Goal: Transaction & Acquisition: Purchase product/service

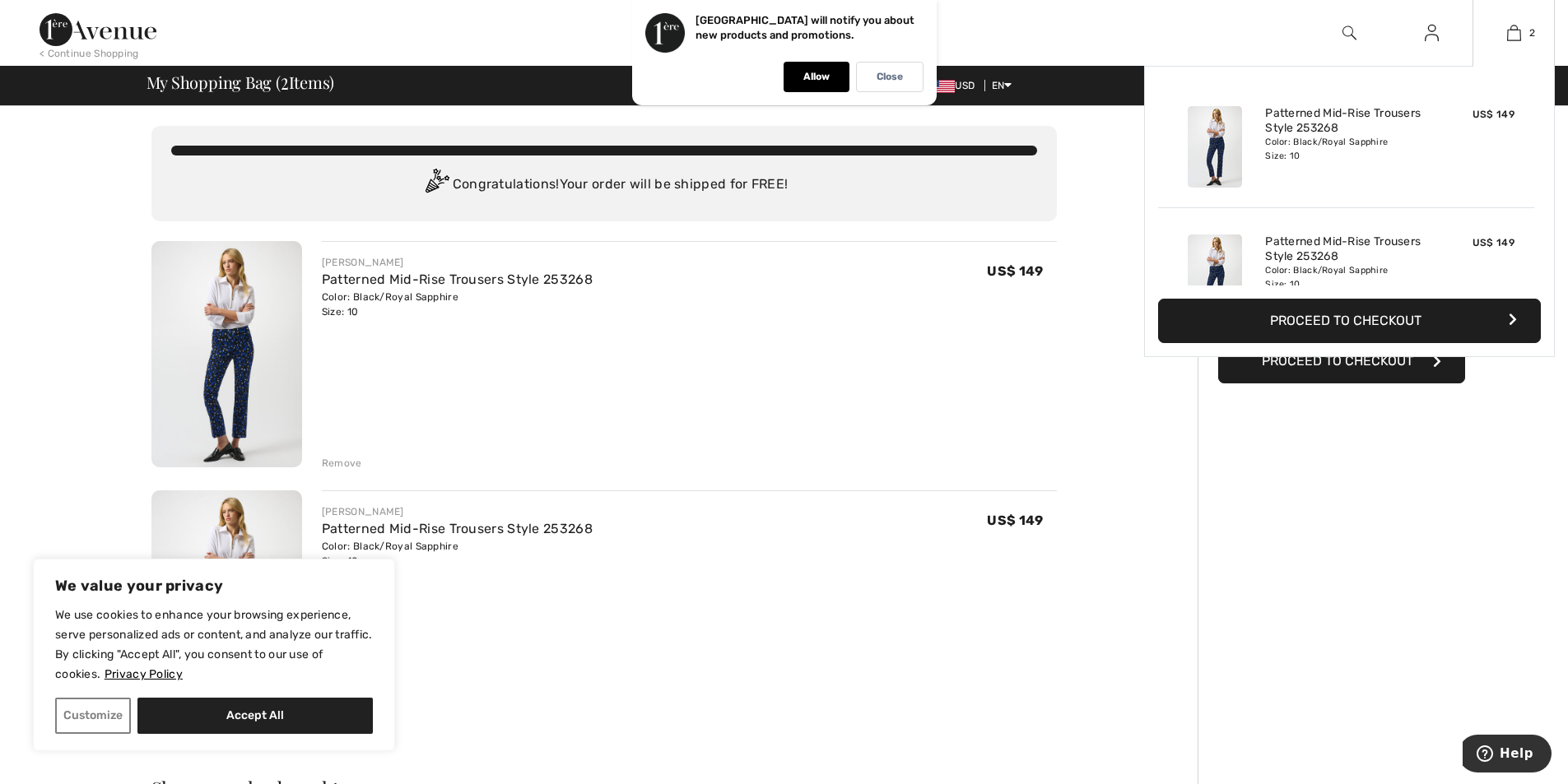
click at [1341, 138] on div "Color: Black/Royal Sapphire Size: 10" at bounding box center [1346, 149] width 163 height 26
click at [1527, 35] on link "2" at bounding box center [1513, 33] width 81 height 20
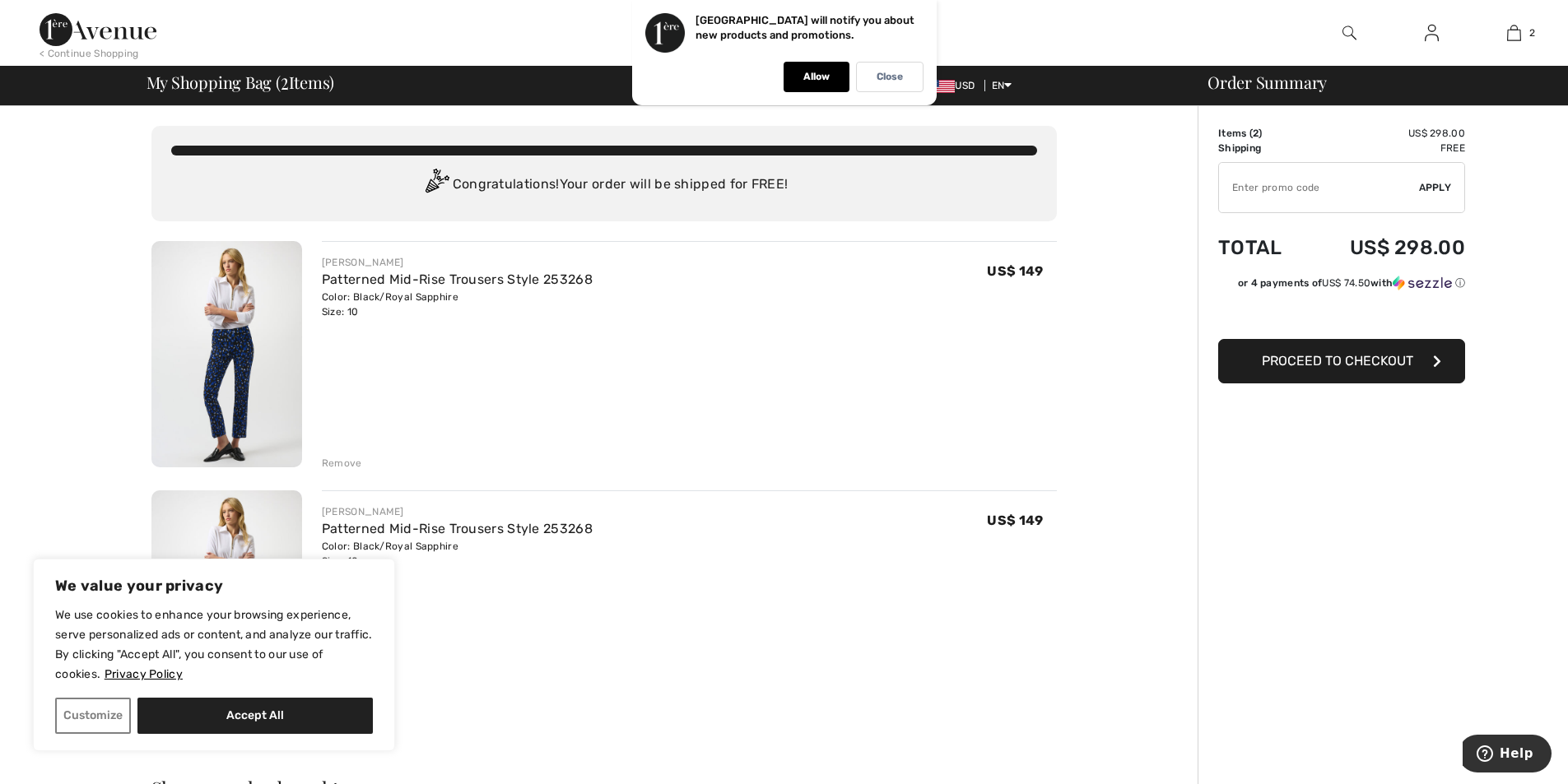
click at [346, 466] on div "Remove" at bounding box center [341, 463] width 40 height 15
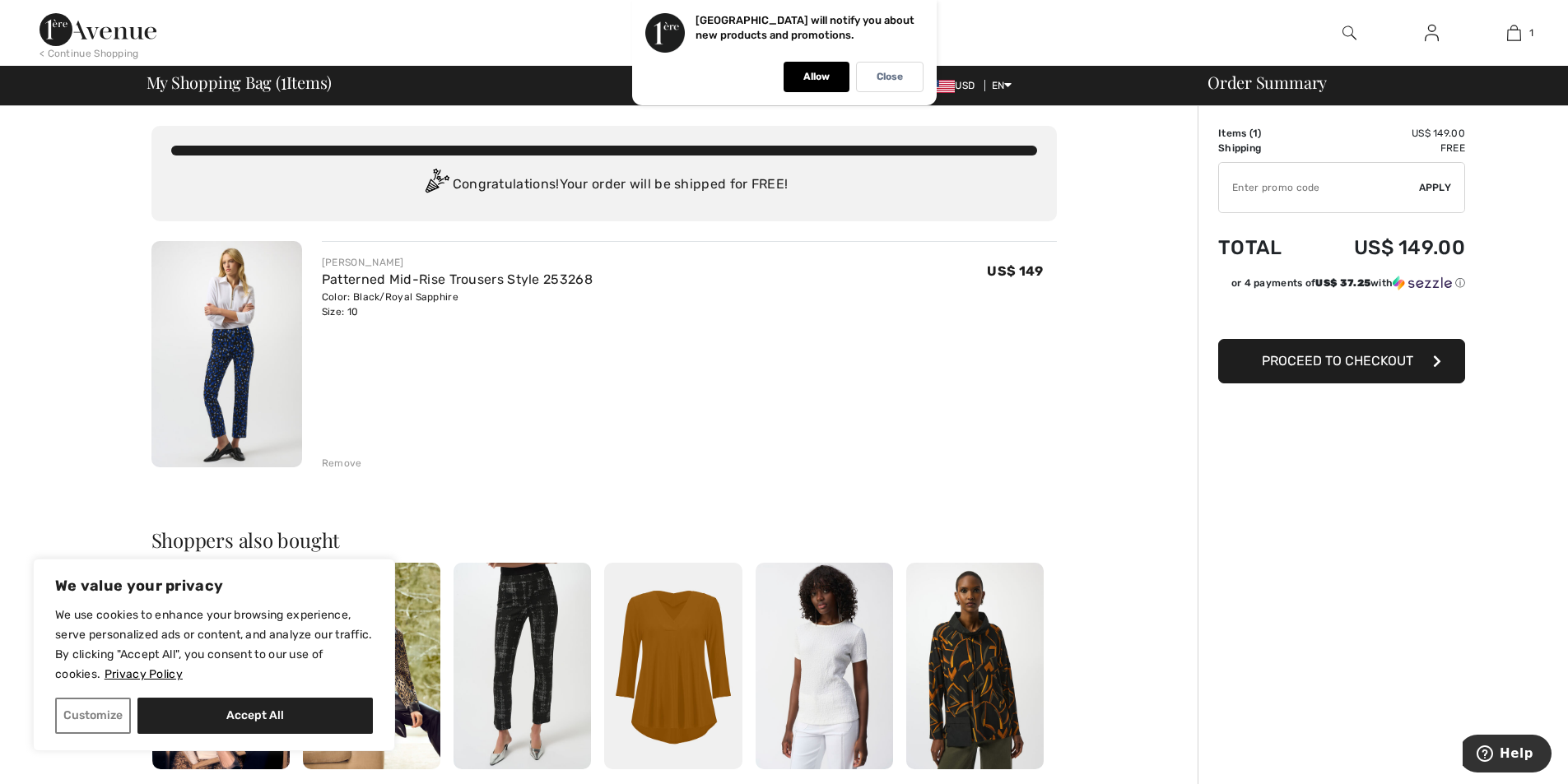
click at [1412, 368] on span "Proceed to Checkout" at bounding box center [1337, 360] width 152 height 15
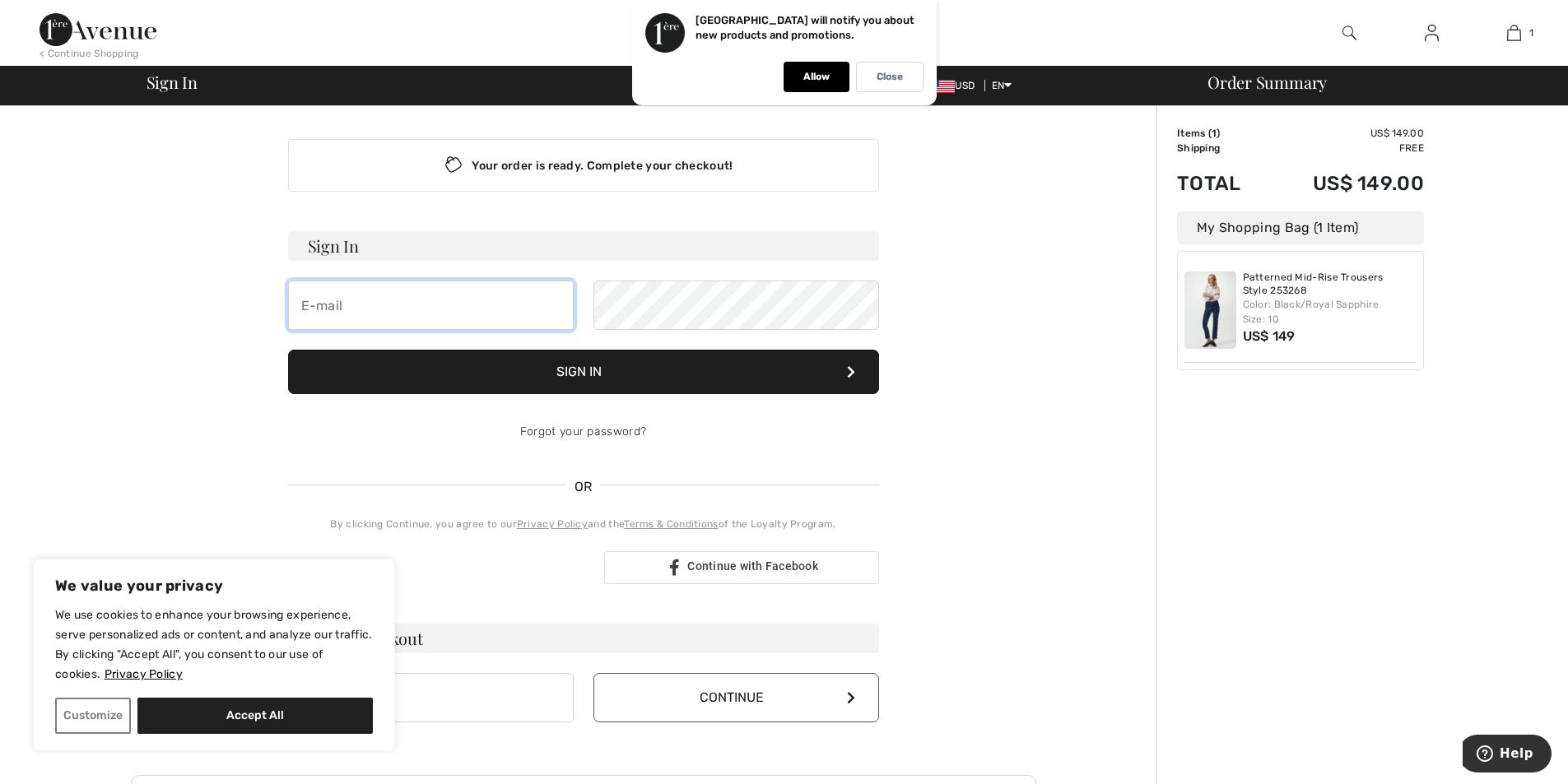
click at [480, 309] on input "email" at bounding box center [430, 305] width 286 height 49
type input "[EMAIL_ADDRESS][DOMAIN_NAME]"
click at [727, 368] on button "Sign In" at bounding box center [583, 371] width 591 height 44
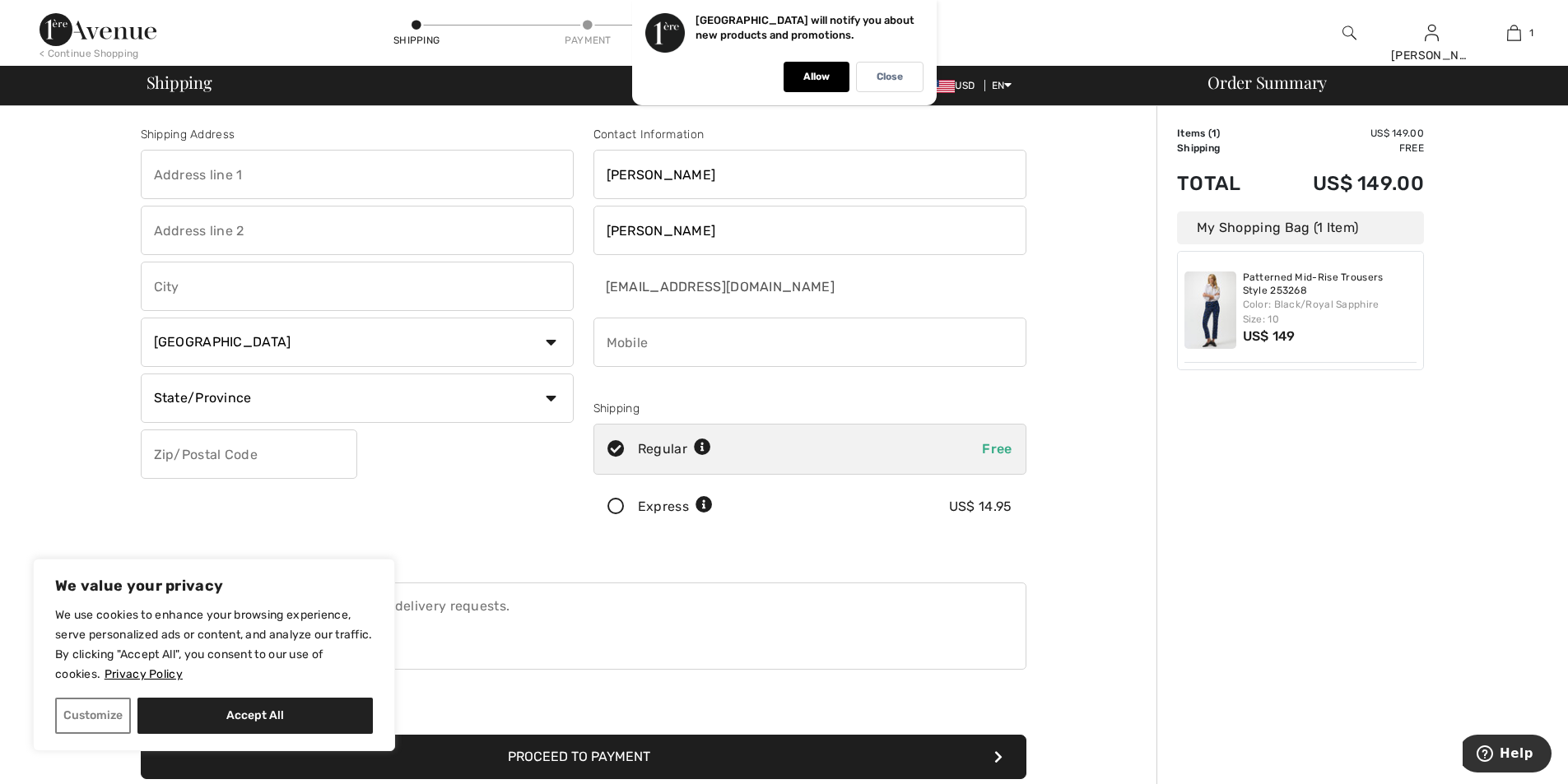
click at [329, 175] on input "text" at bounding box center [357, 174] width 433 height 49
type input "46416 RILASSARE TER"
type input "20164"
select select "US"
select select "VA"
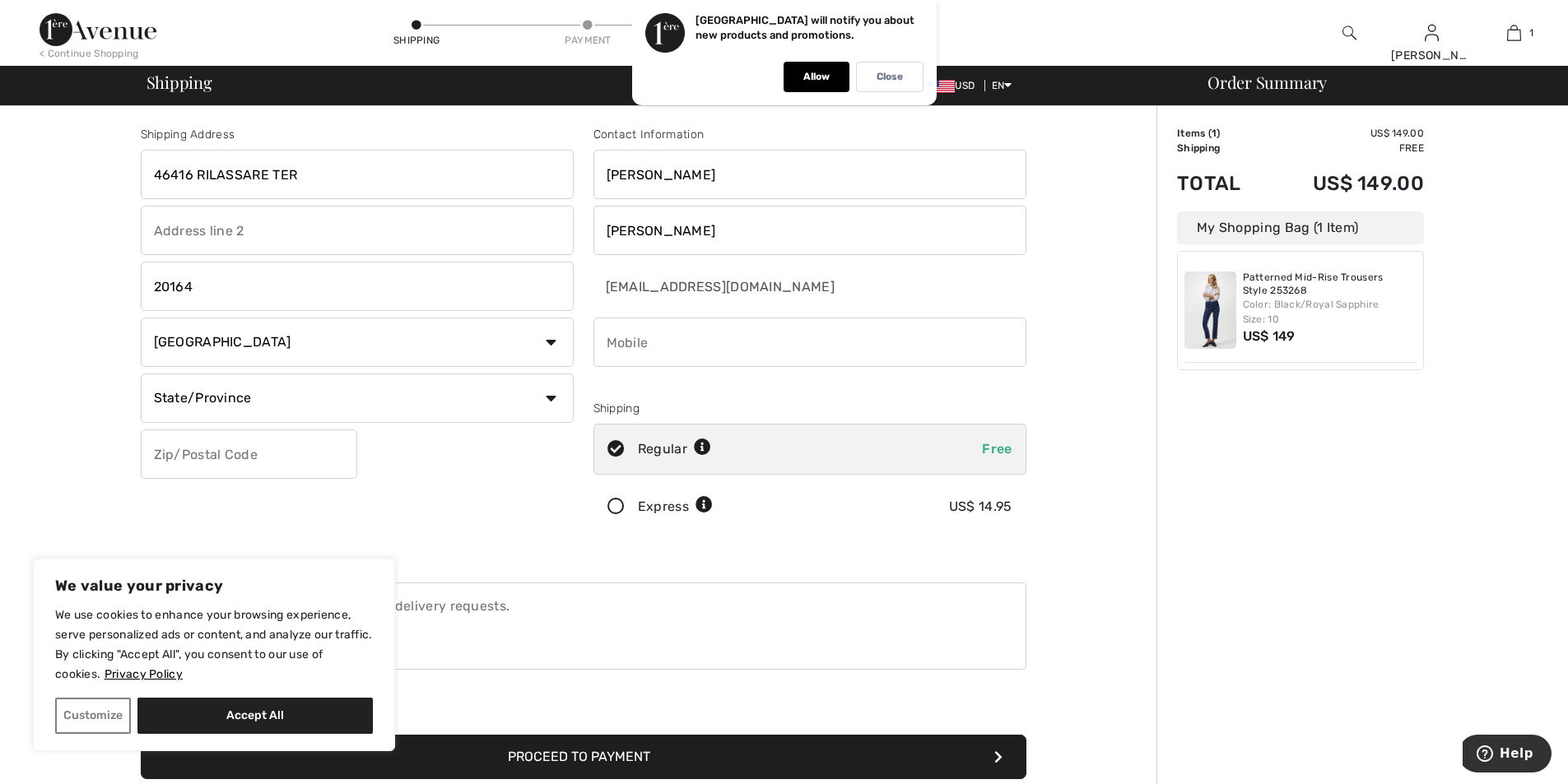
type input "20164"
type input "5713755121"
click at [286, 300] on input "20164" at bounding box center [357, 286] width 433 height 49
type input "STERLING"
click at [404, 397] on select "State/Province Alabama Alaska American Samoa Arizona Arkansas California Colora…" at bounding box center [357, 398] width 433 height 49
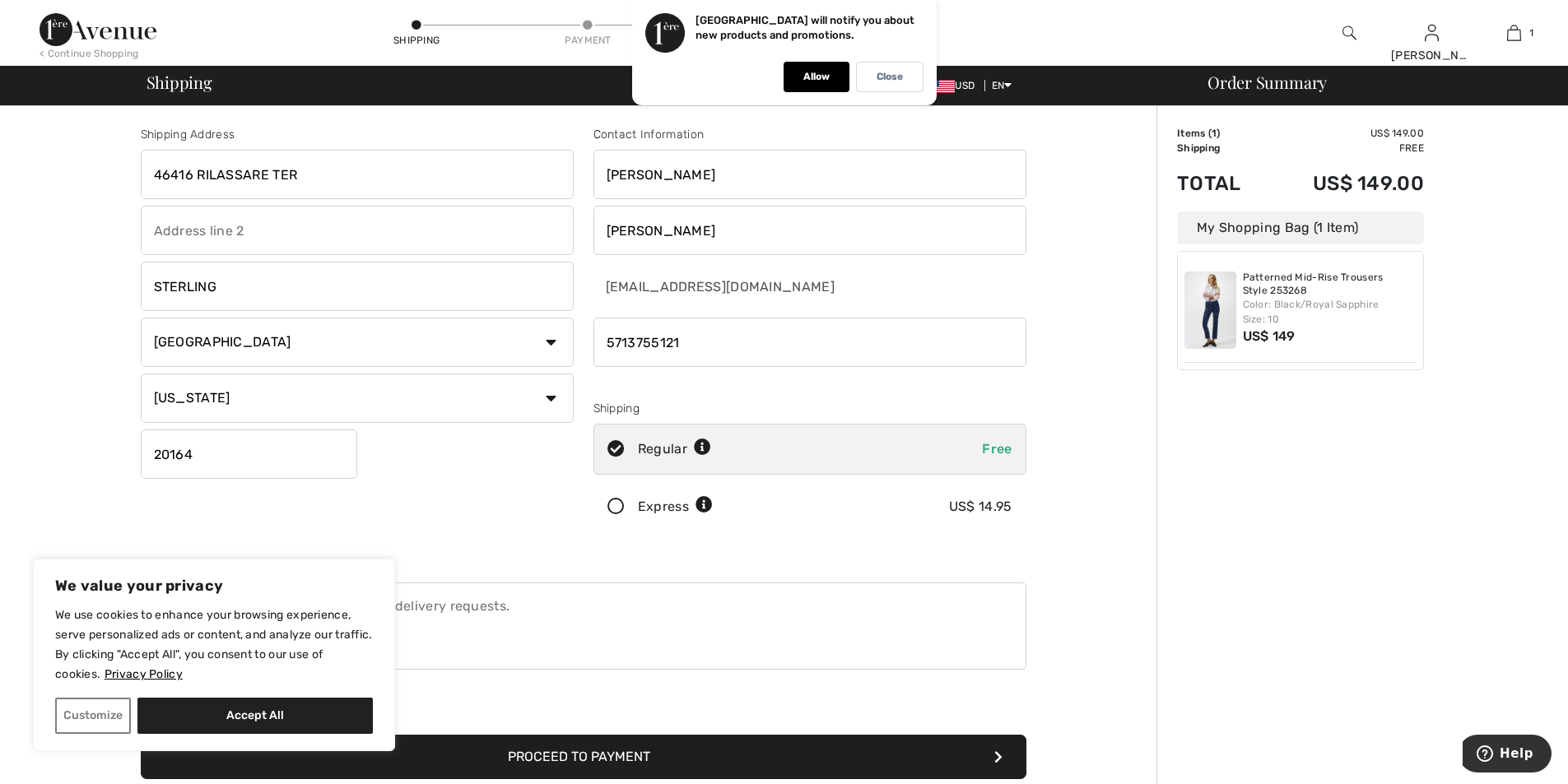
click at [141, 374] on select "State/Province Alabama Alaska American Samoa Arizona Arkansas California Colora…" at bounding box center [357, 398] width 433 height 49
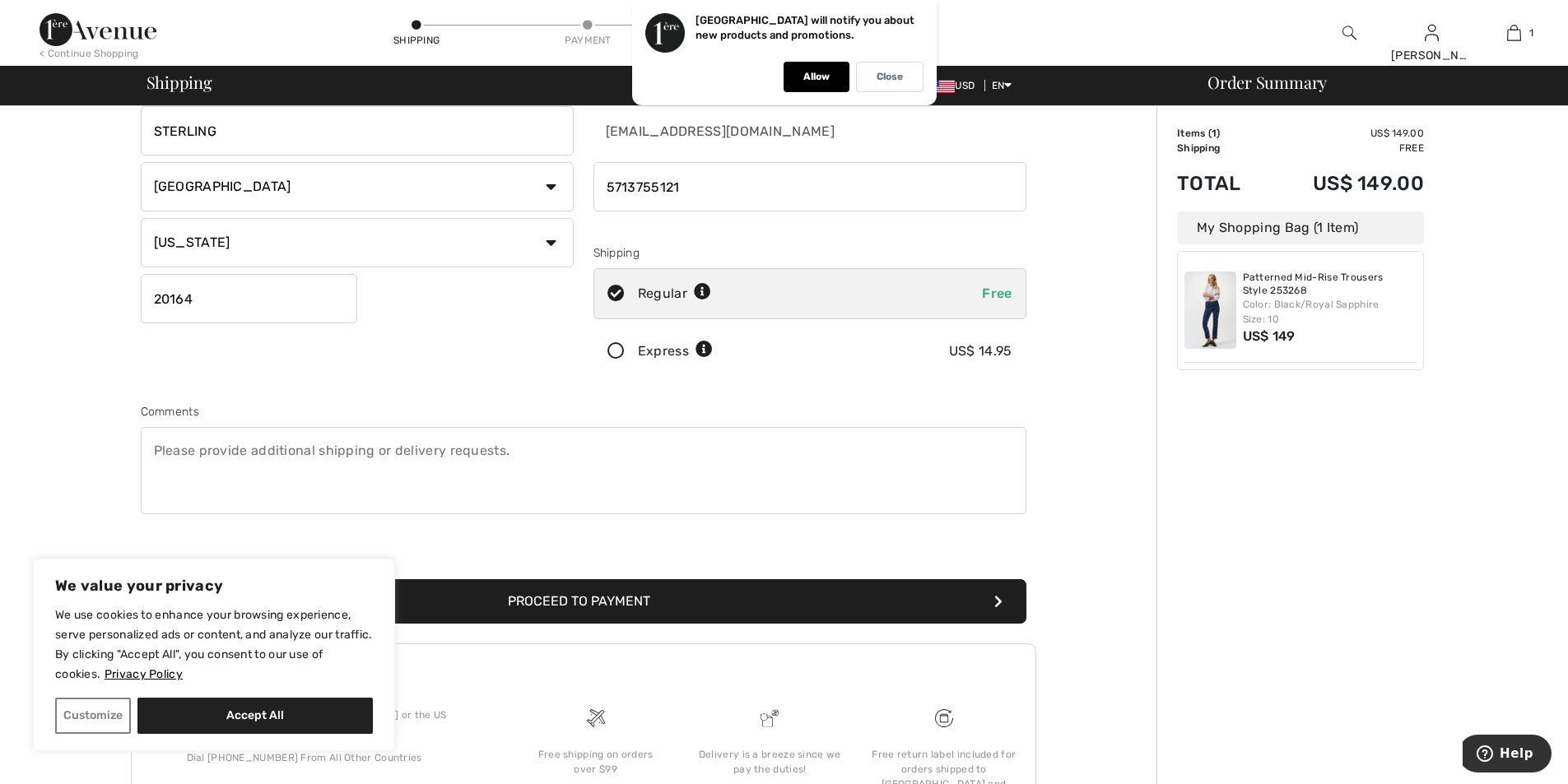
scroll to position [157, 0]
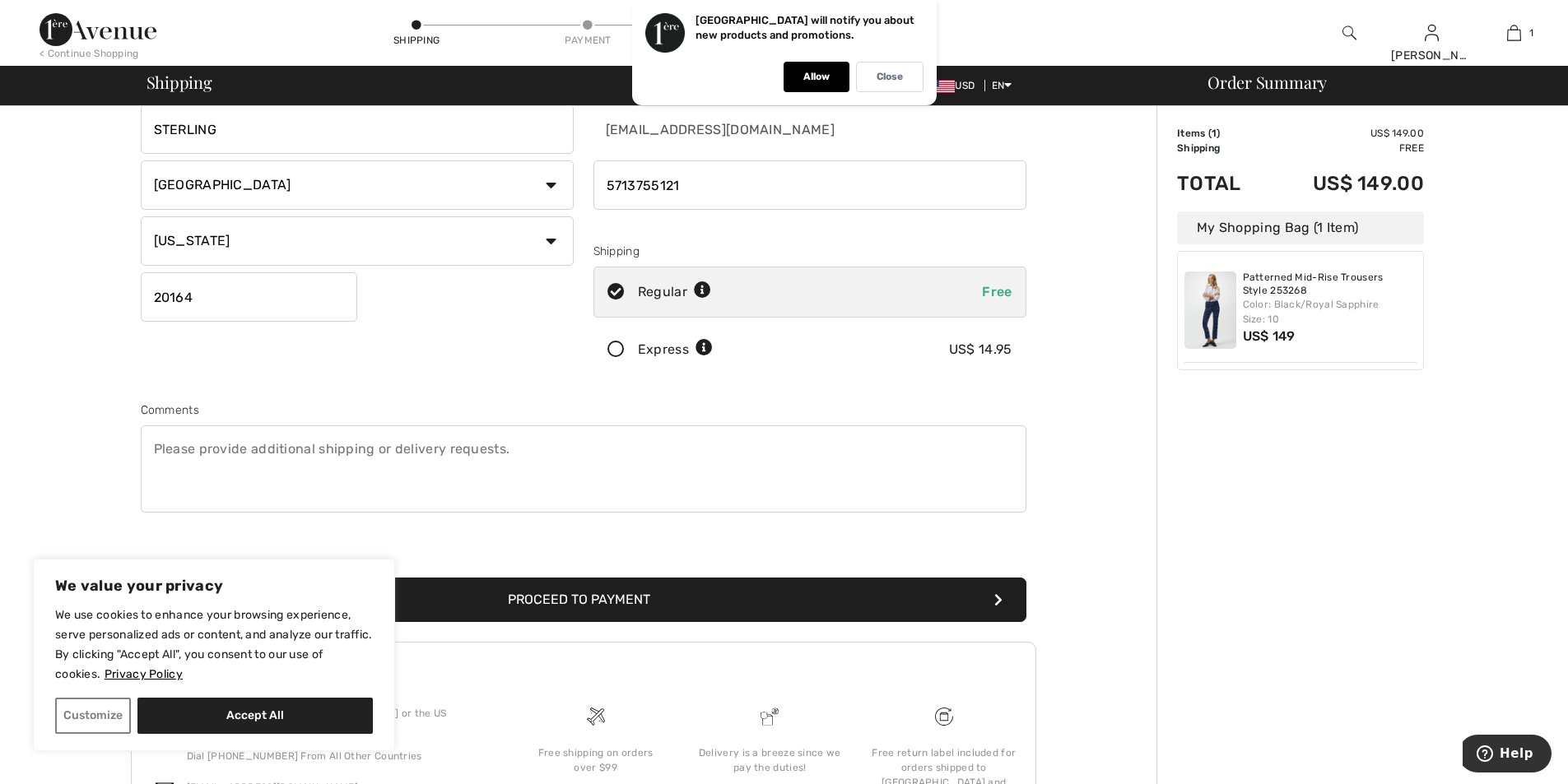
click at [748, 609] on button "Proceed to Payment" at bounding box center [583, 599] width 885 height 44
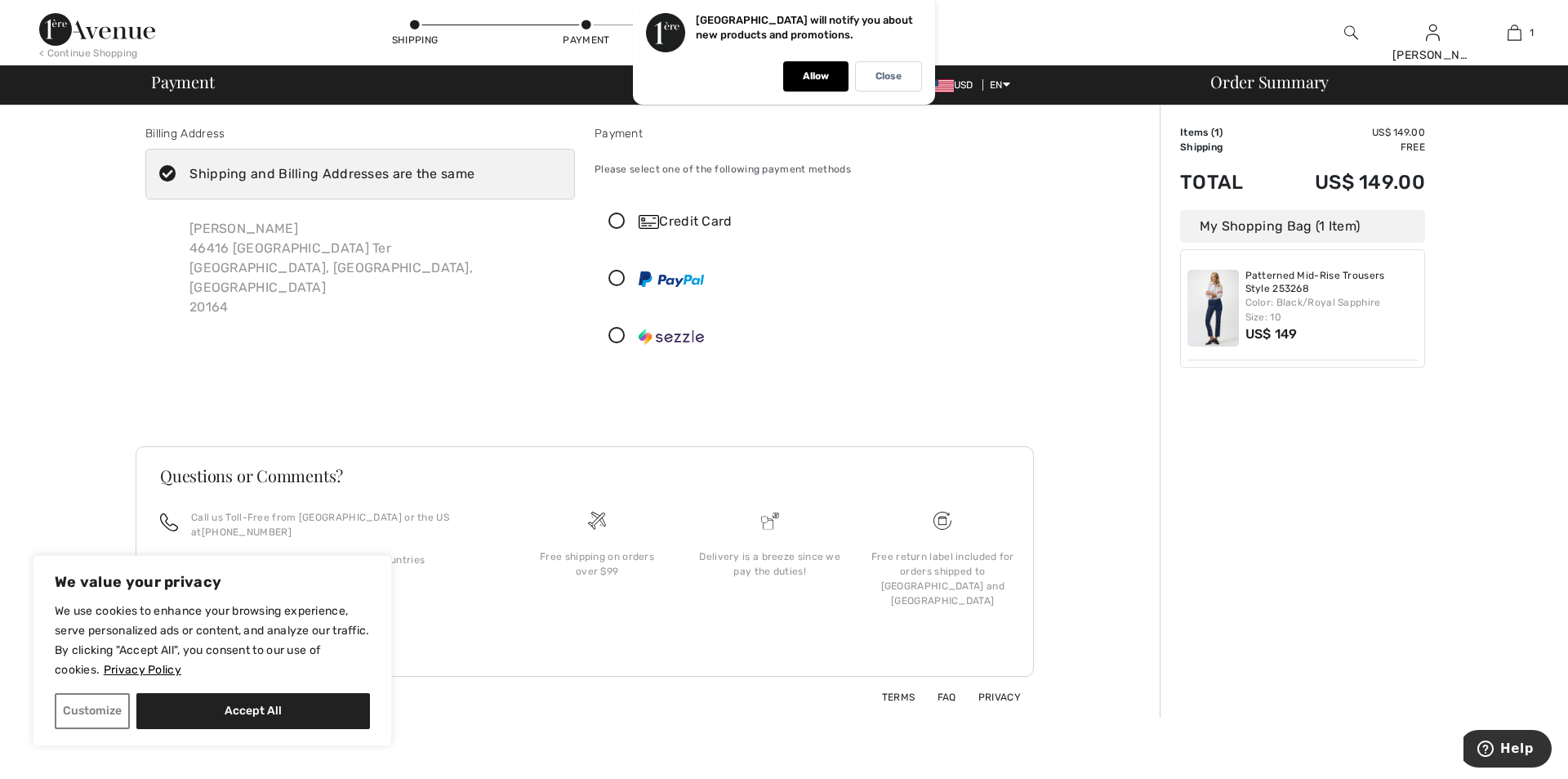
click at [615, 334] on icon at bounding box center [617, 335] width 43 height 17
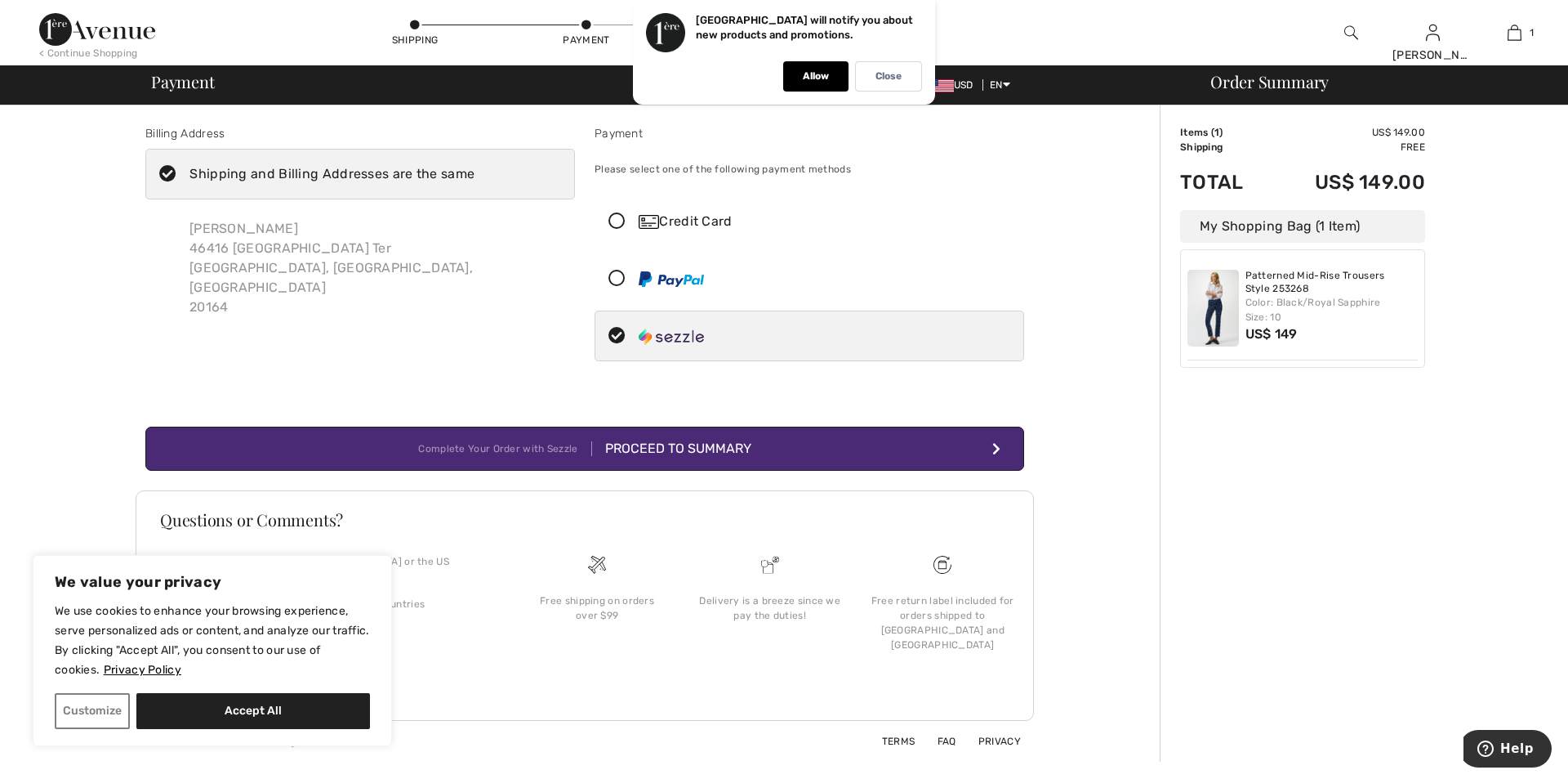
click at [810, 462] on button "Complete Your Order with Sezzle Proceed to Summary" at bounding box center [584, 448] width 879 height 44
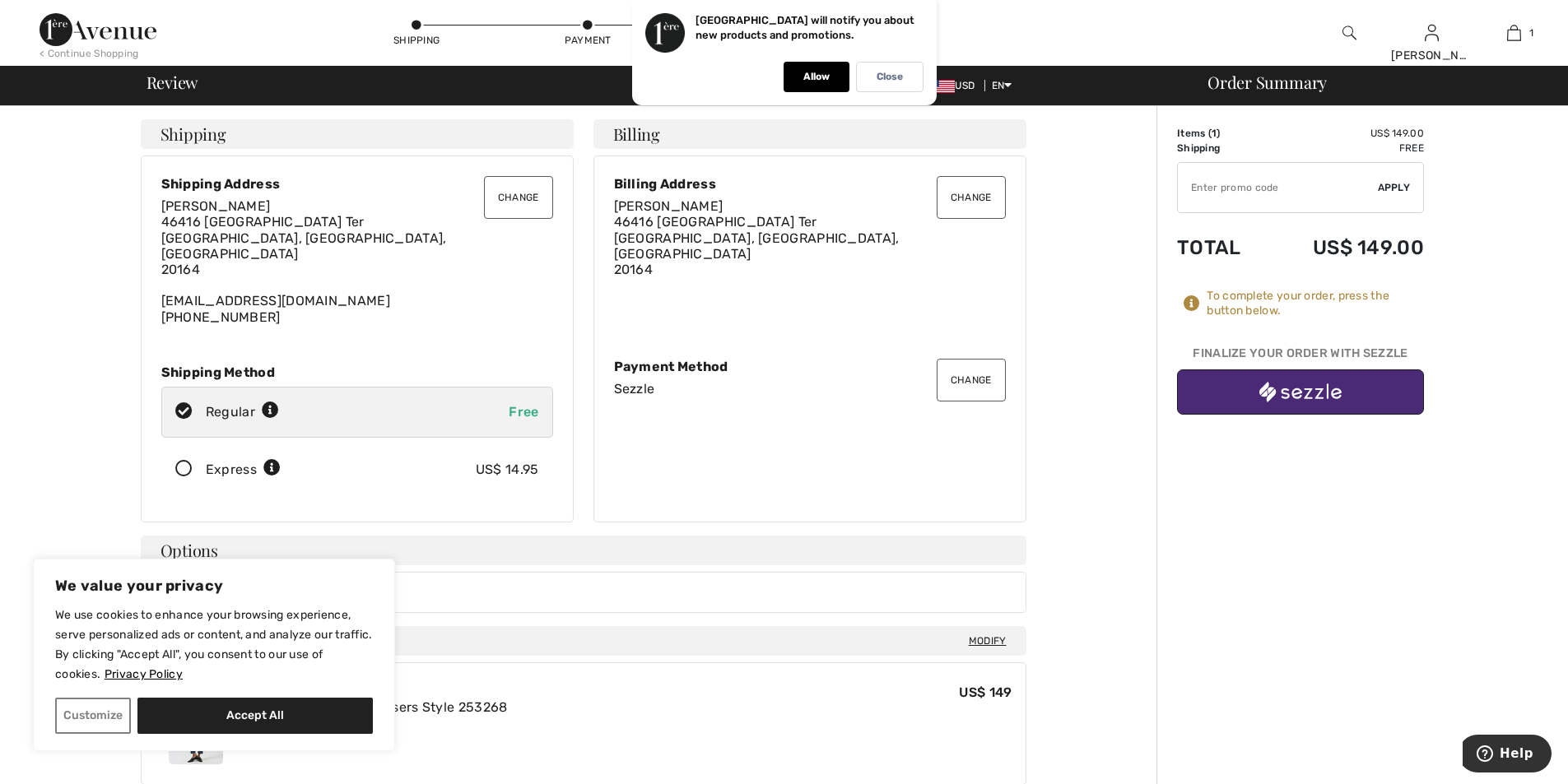
click at [1336, 388] on img "button" at bounding box center [1300, 392] width 83 height 21
